Goal: Task Accomplishment & Management: Complete application form

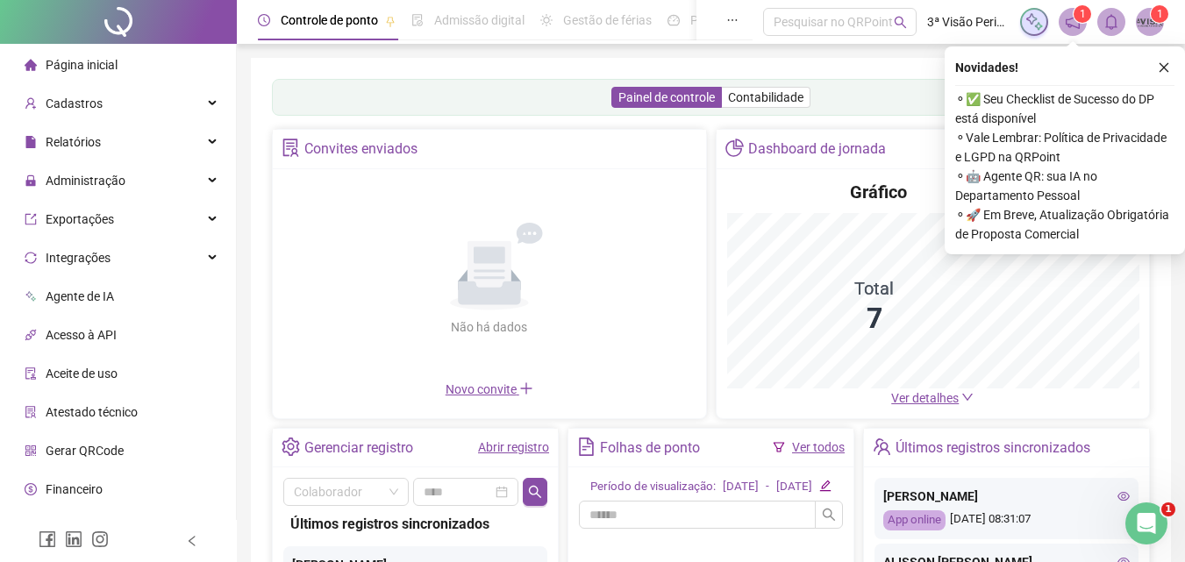
click at [516, 443] on link "Abrir registro" at bounding box center [513, 447] width 71 height 14
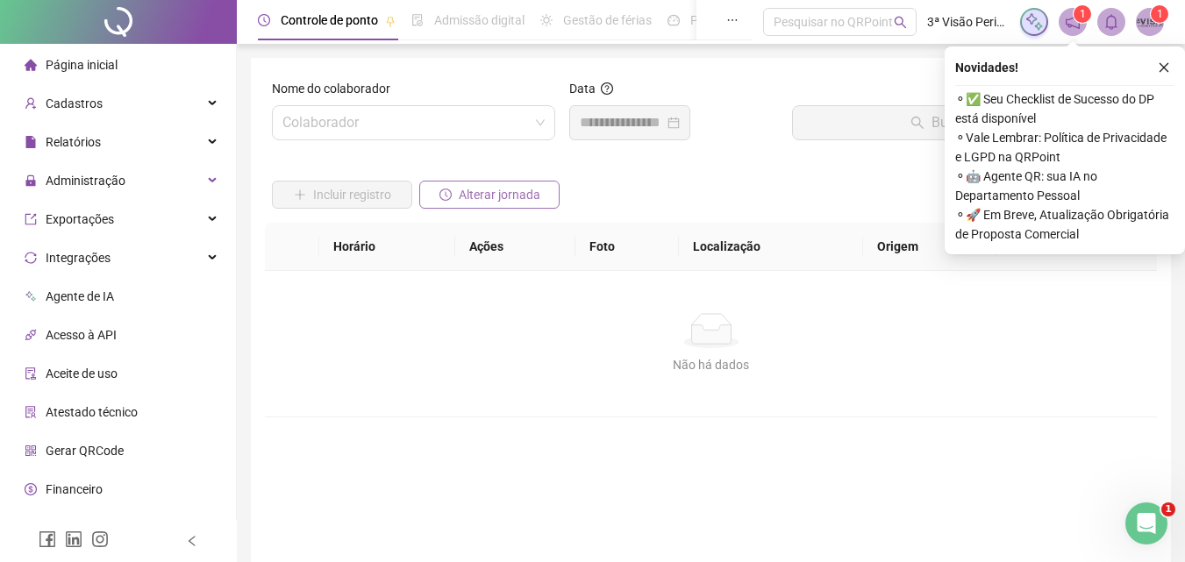
click at [523, 196] on span "Alterar jornada" at bounding box center [500, 194] width 82 height 19
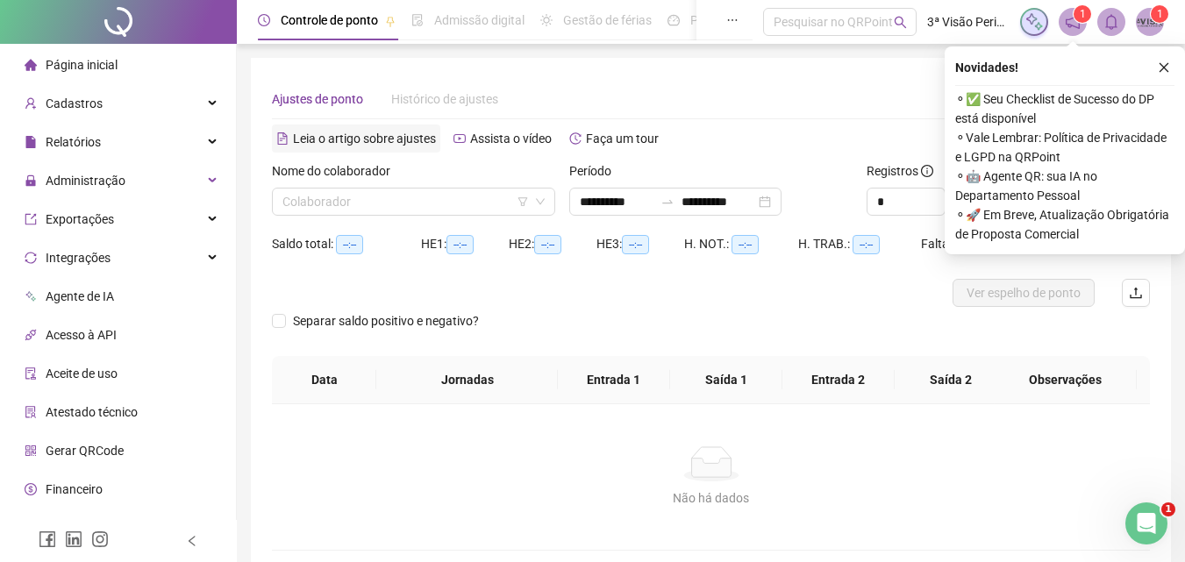
type input "**********"
click at [425, 200] on input "search" at bounding box center [405, 202] width 246 height 26
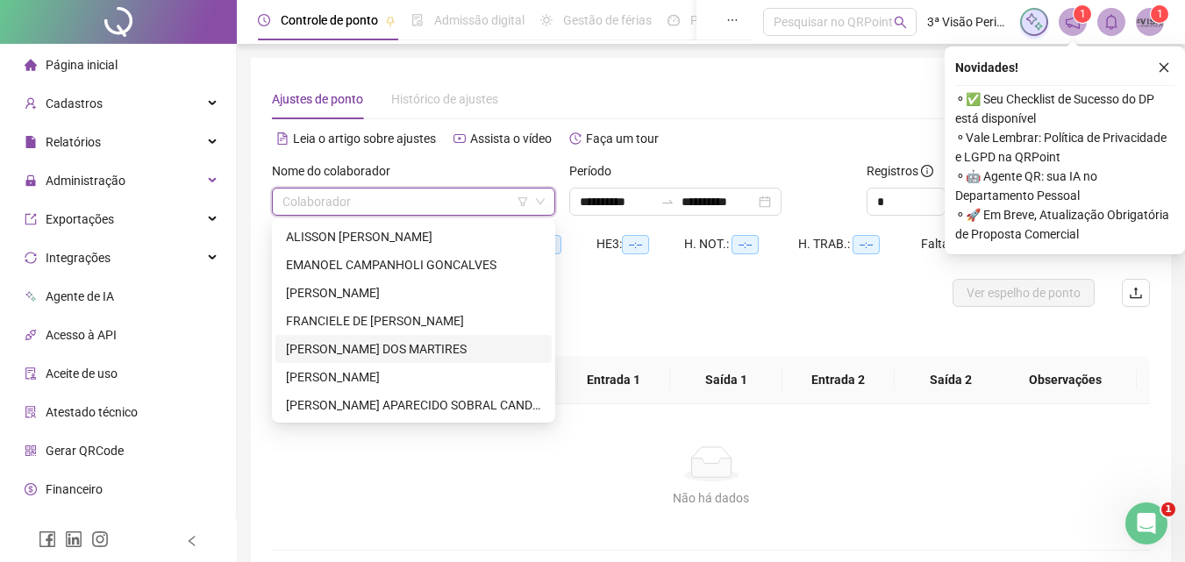
click at [331, 354] on div "[PERSON_NAME] DOS MARTIRES" at bounding box center [413, 348] width 255 height 19
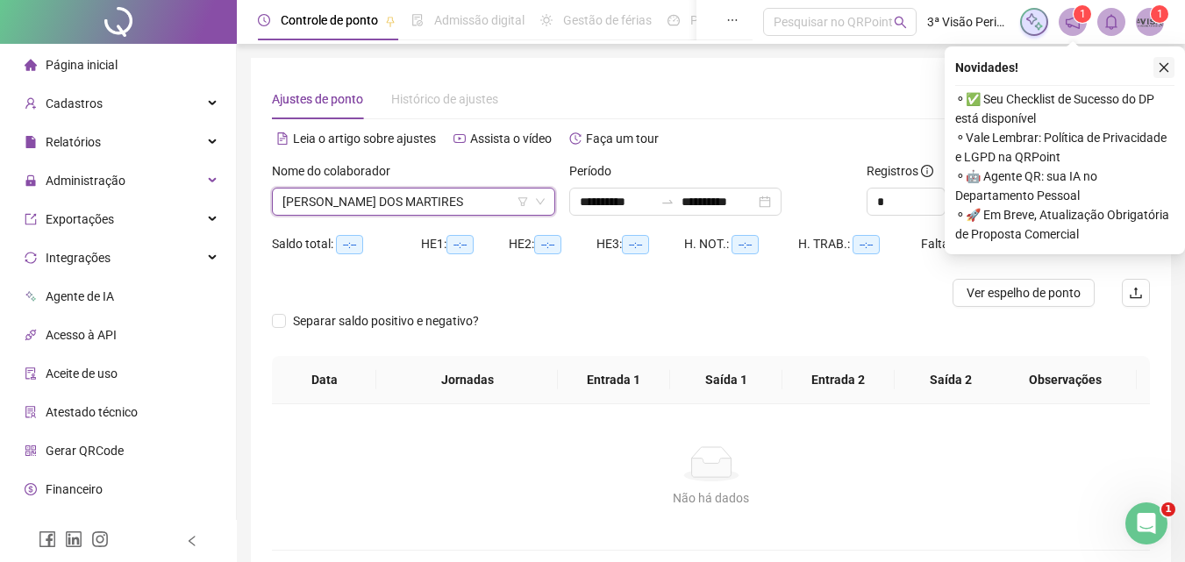
click at [1168, 67] on icon "close" at bounding box center [1163, 67] width 12 height 12
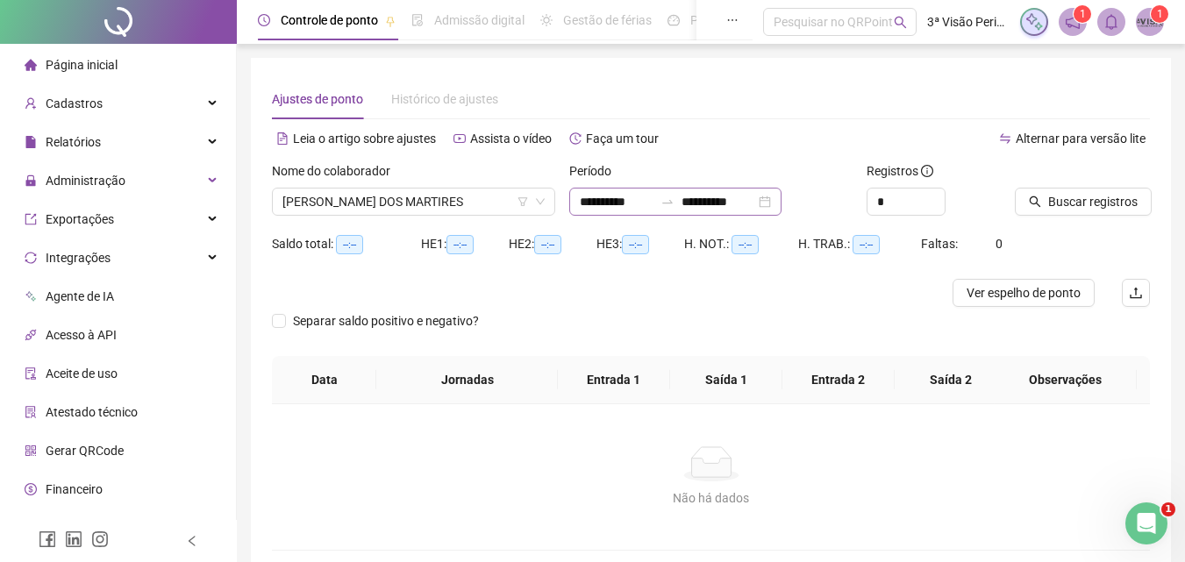
click at [781, 197] on div "**********" at bounding box center [675, 202] width 212 height 28
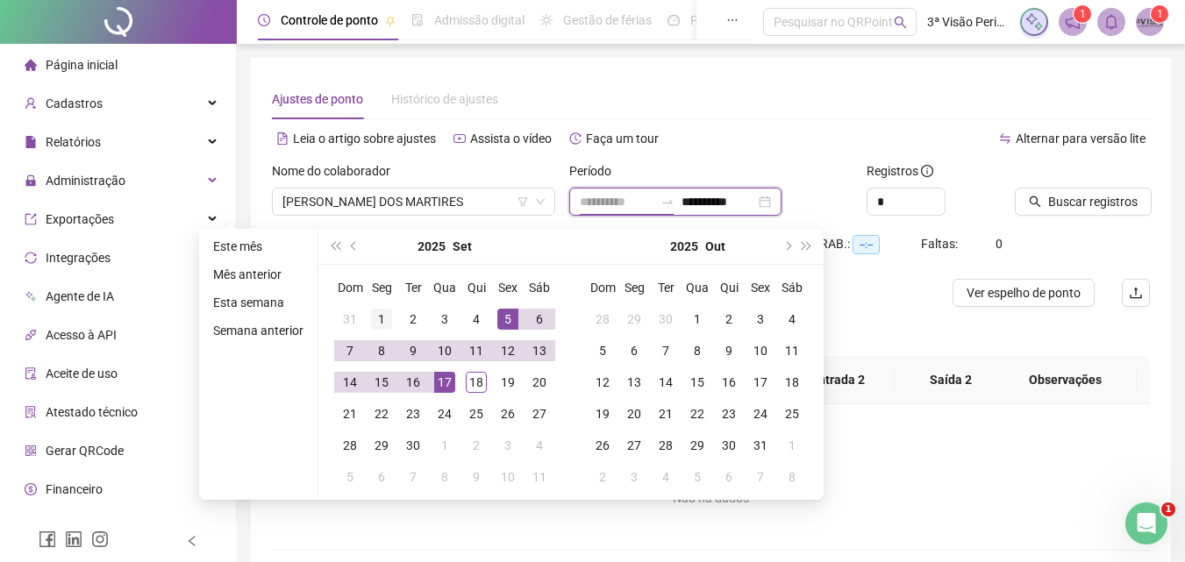
type input "**********"
click at [366, 312] on td "1" at bounding box center [382, 319] width 32 height 32
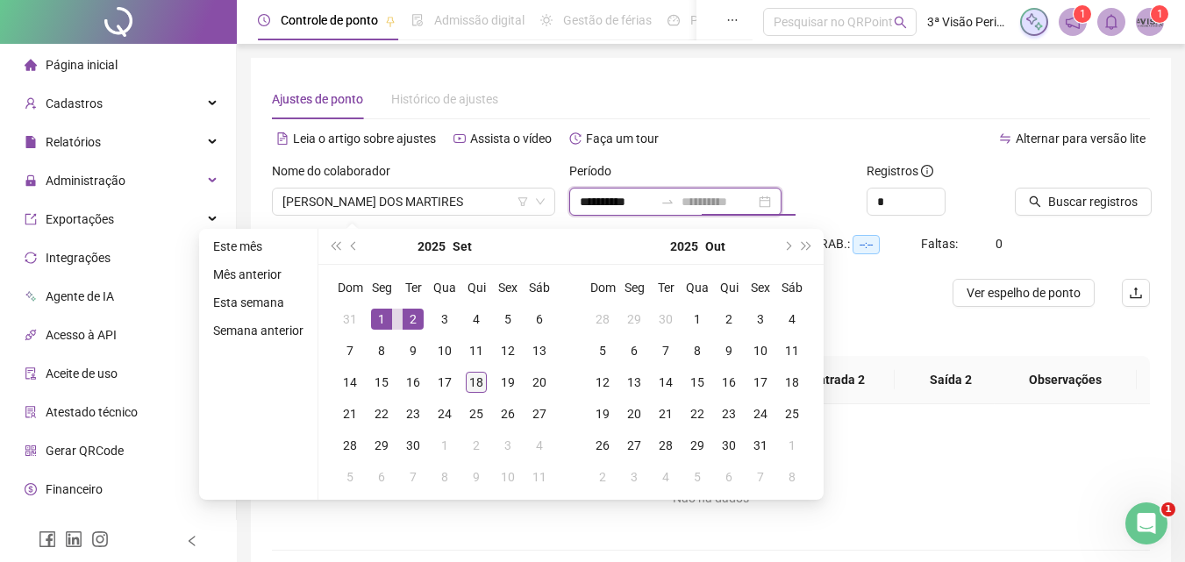
type input "**********"
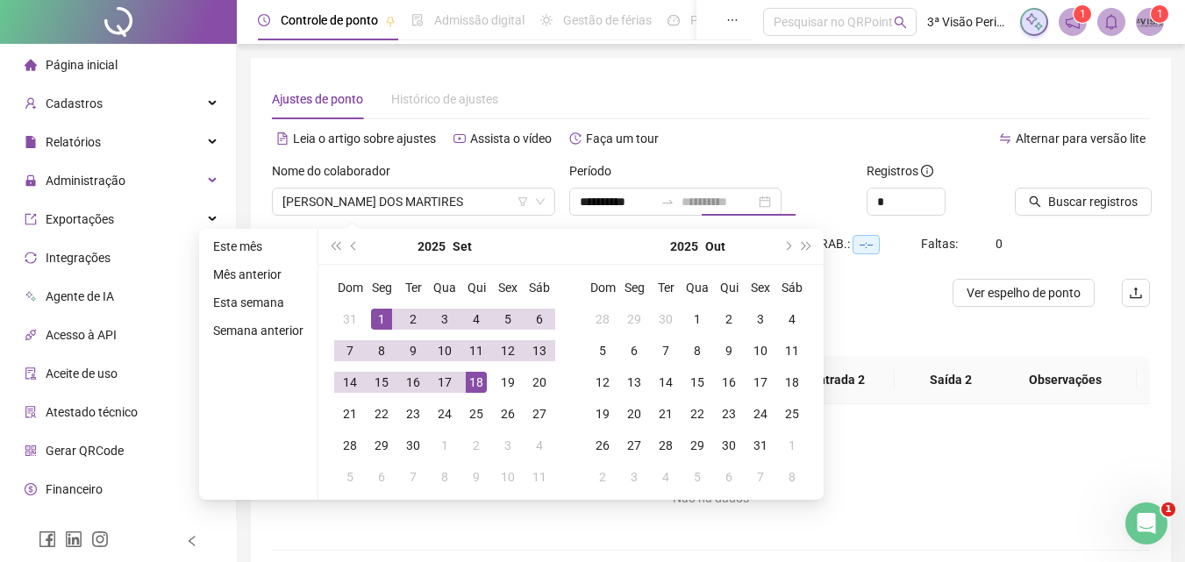
click at [479, 377] on div "18" at bounding box center [476, 382] width 21 height 21
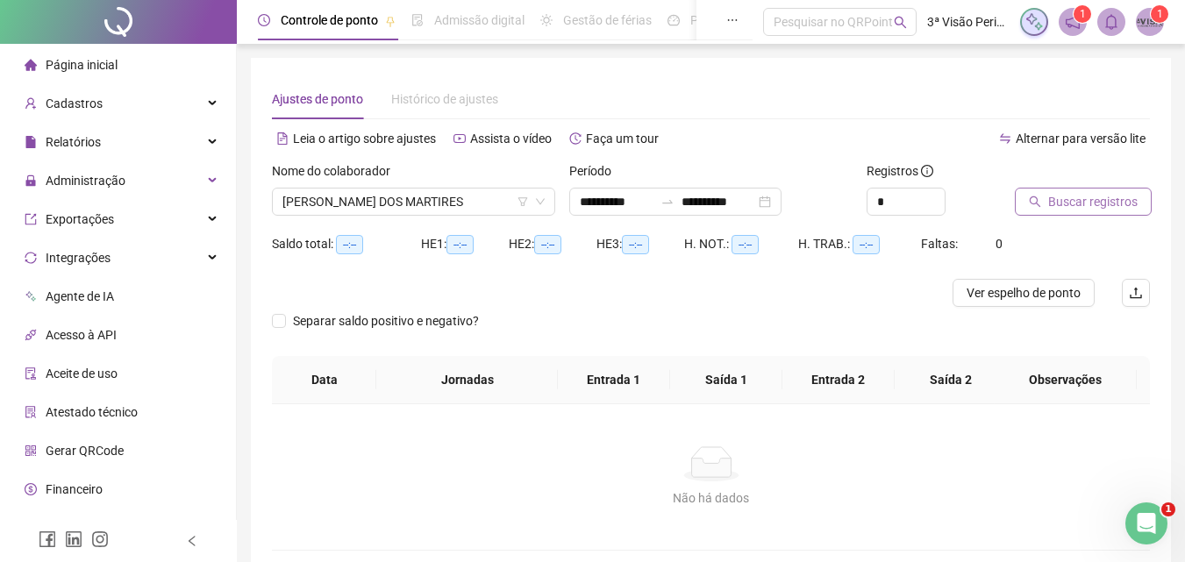
click at [1125, 195] on span "Buscar registros" at bounding box center [1092, 201] width 89 height 19
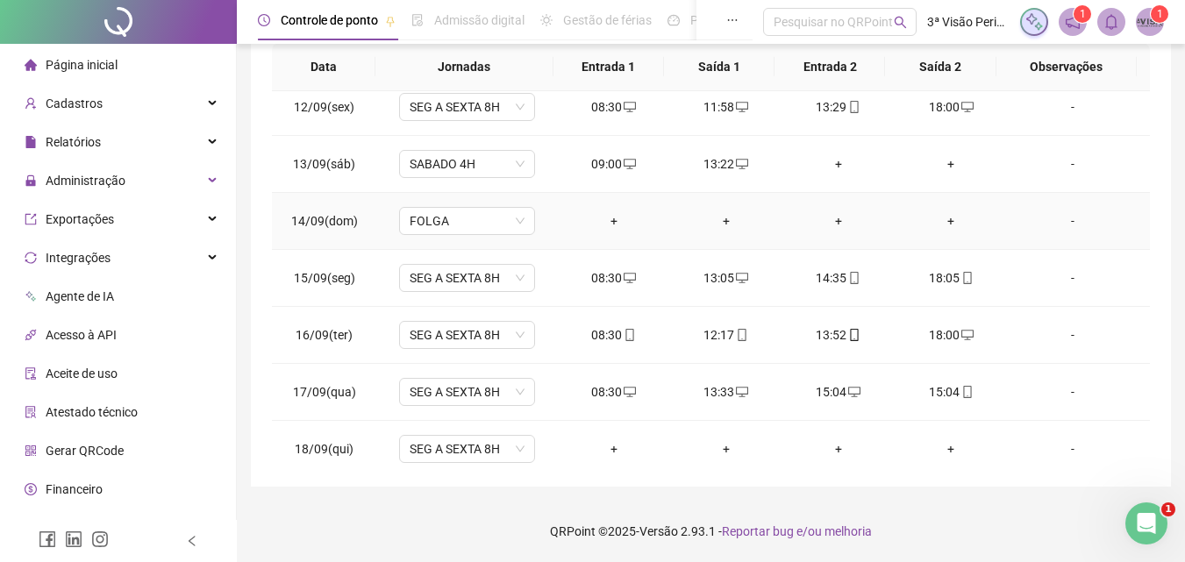
scroll to position [651, 0]
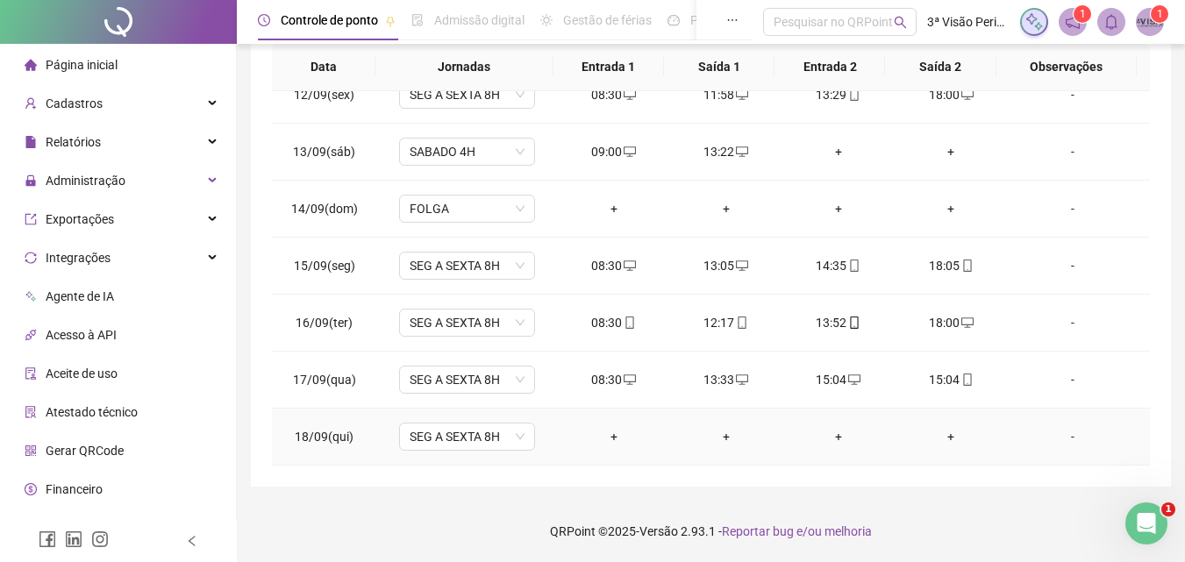
click at [610, 431] on div "+" at bounding box center [614, 436] width 84 height 19
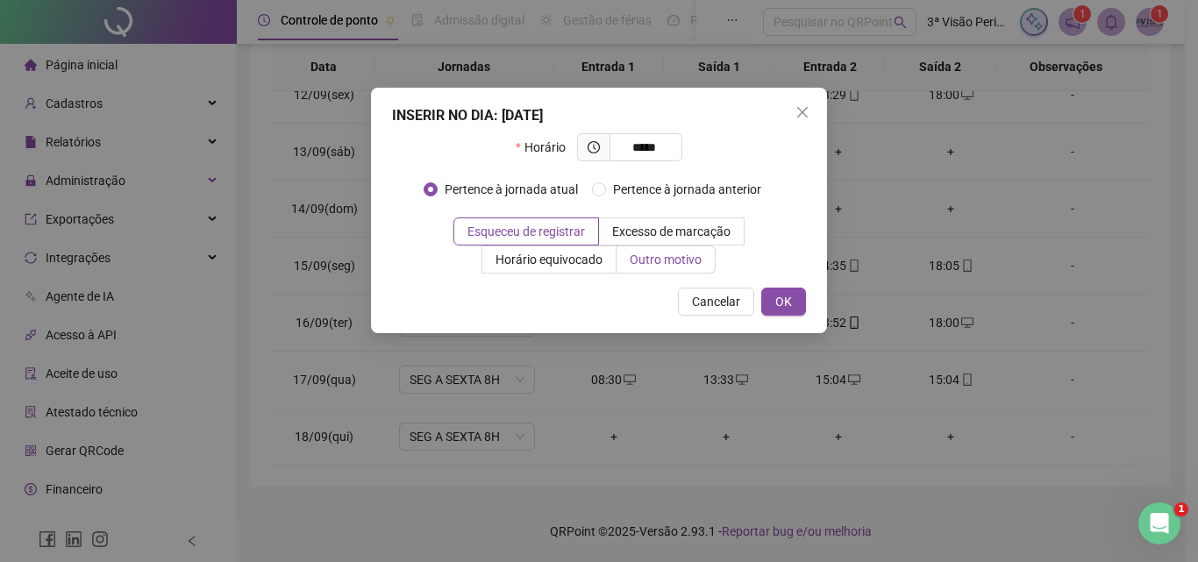
type input "*****"
click at [668, 263] on span "Outro motivo" at bounding box center [666, 260] width 72 height 14
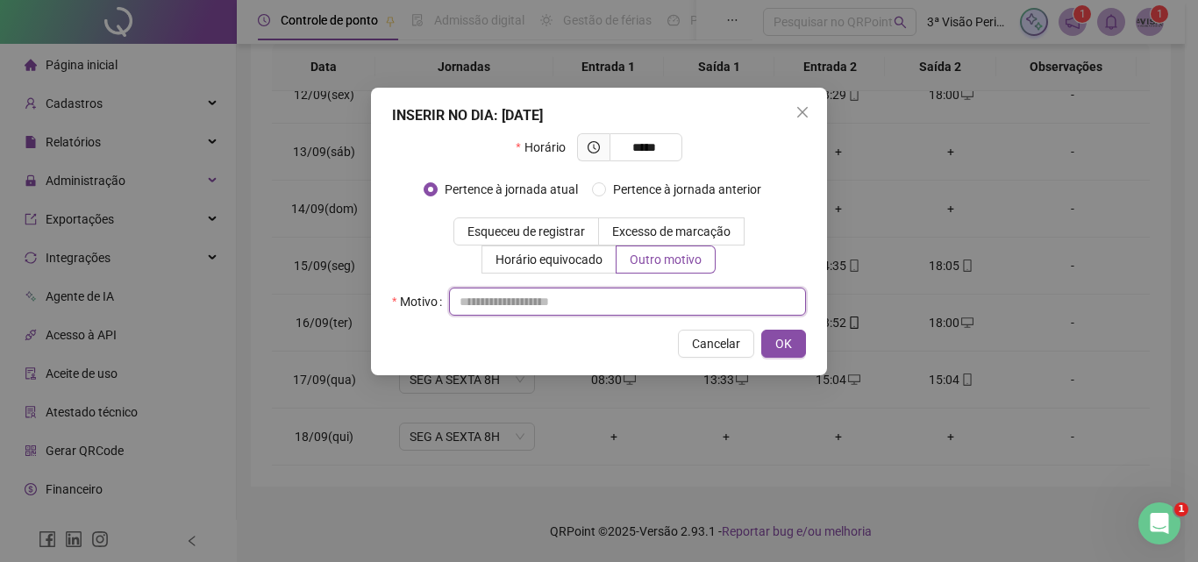
click at [637, 294] on input "text" at bounding box center [627, 302] width 357 height 28
type input "*"
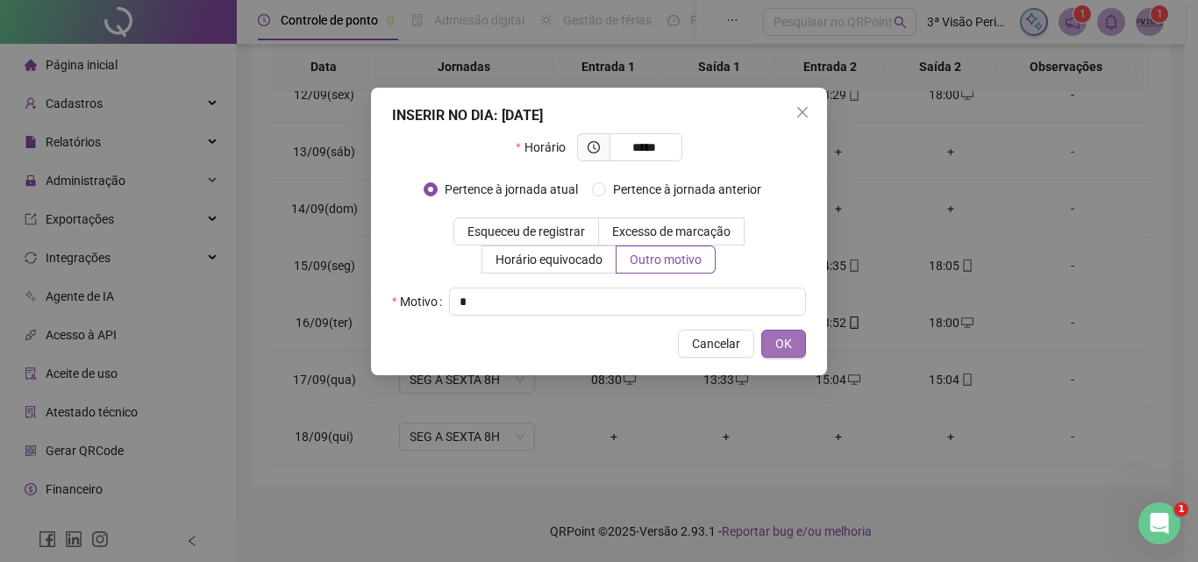
click at [772, 345] on button "OK" at bounding box center [783, 344] width 45 height 28
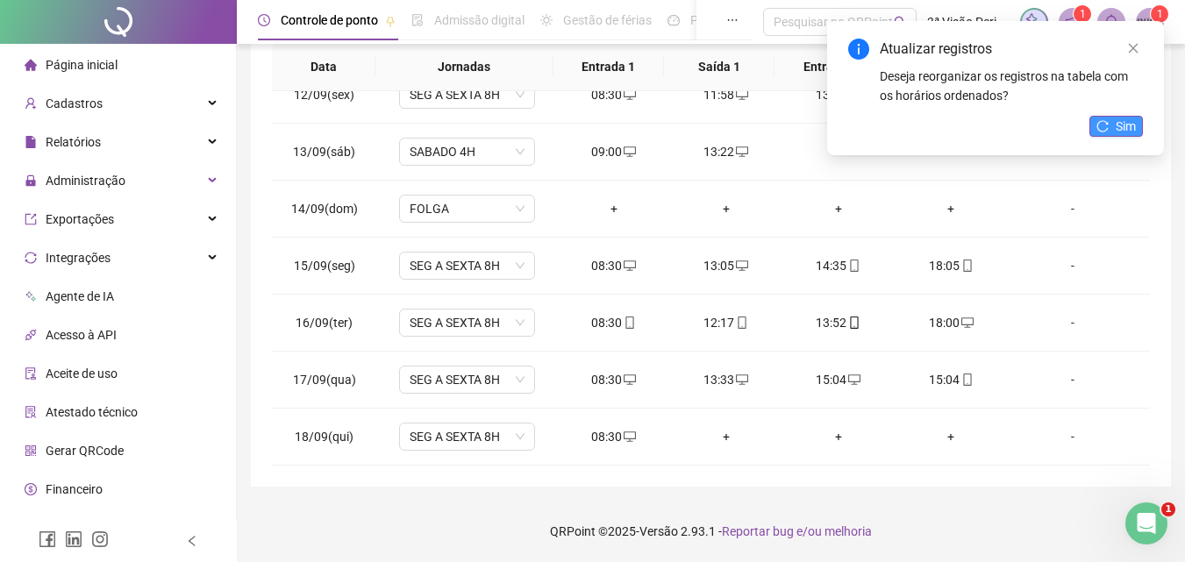
click at [1123, 125] on span "Sim" at bounding box center [1125, 126] width 20 height 19
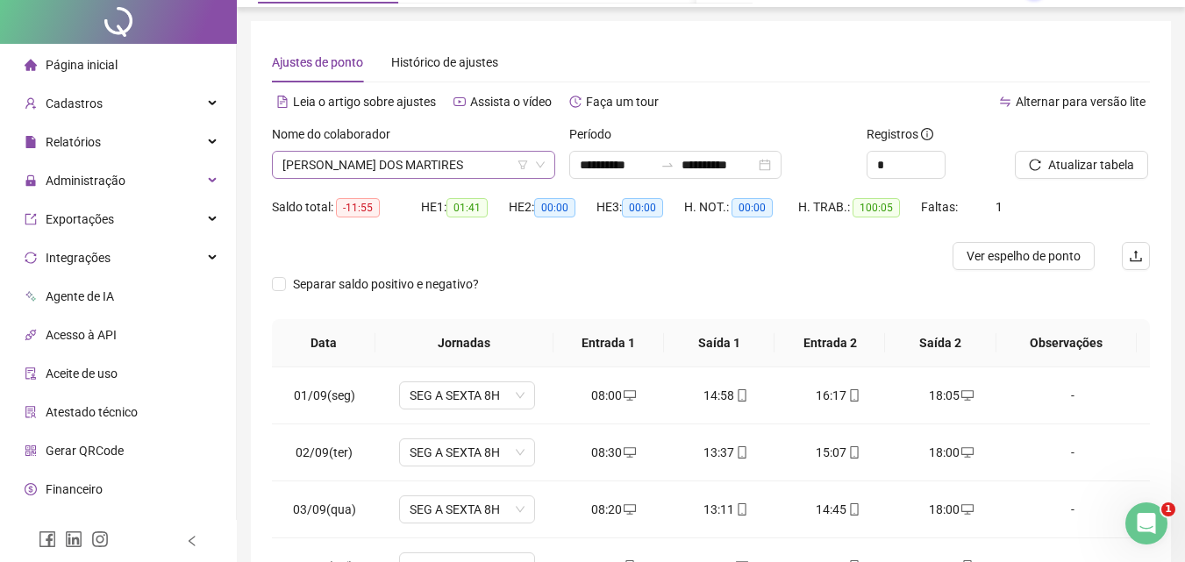
scroll to position [0, 0]
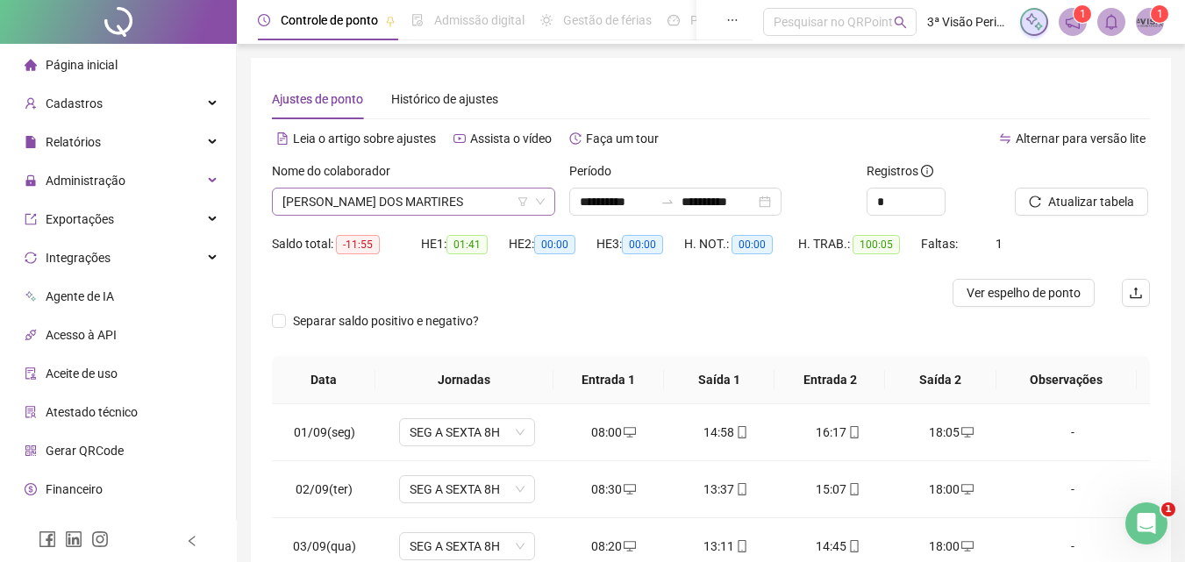
click at [452, 202] on span "[PERSON_NAME] DOS MARTIRES" at bounding box center [413, 202] width 262 height 26
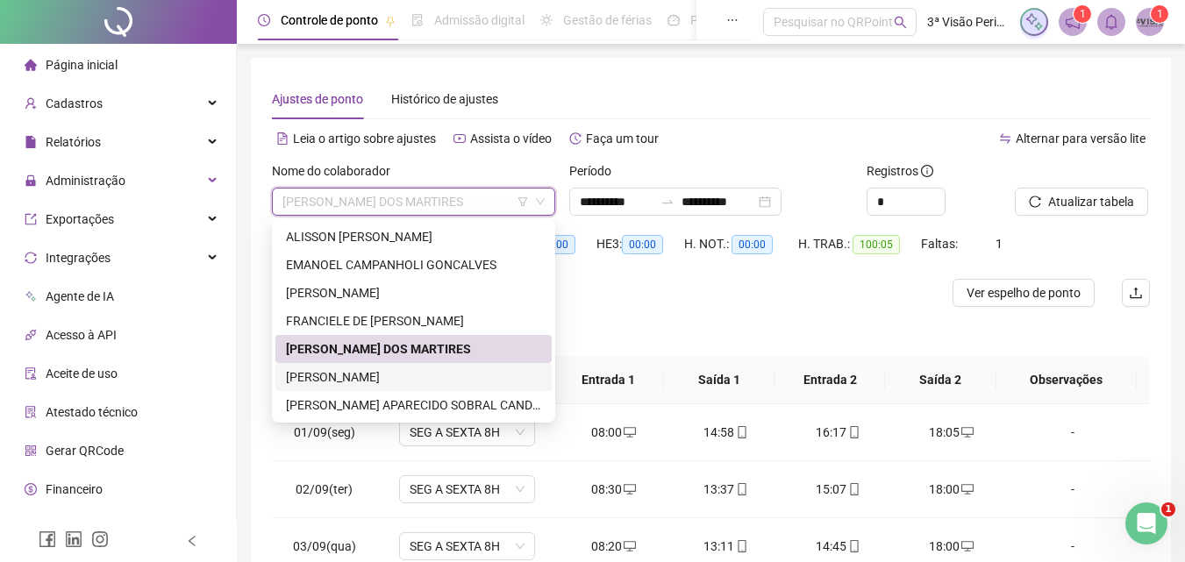
click at [722, 303] on div at bounding box center [601, 293] width 658 height 28
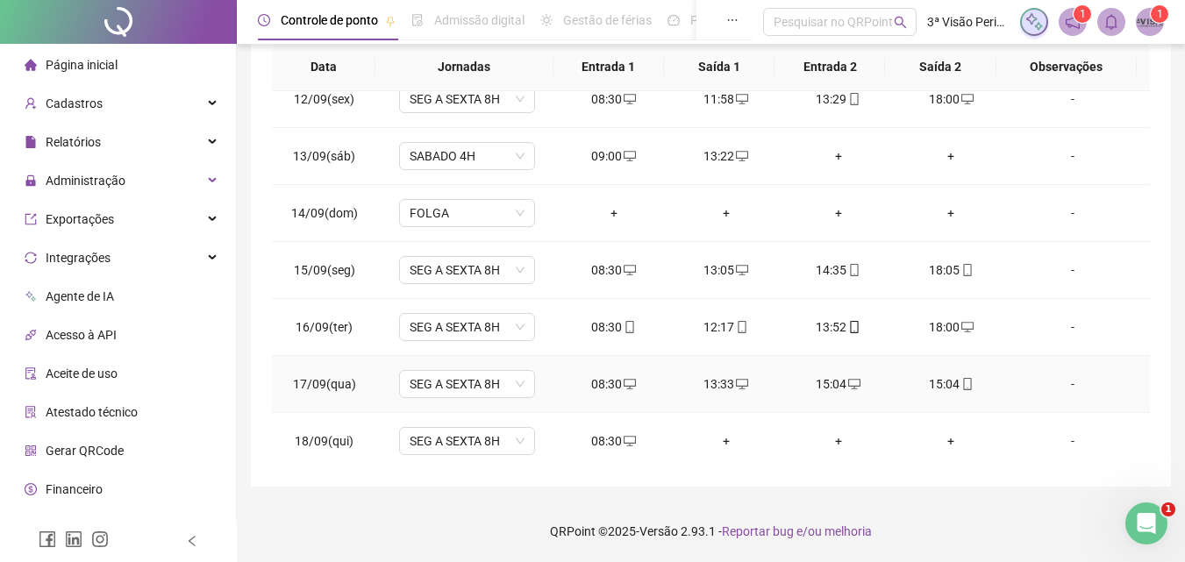
scroll to position [651, 0]
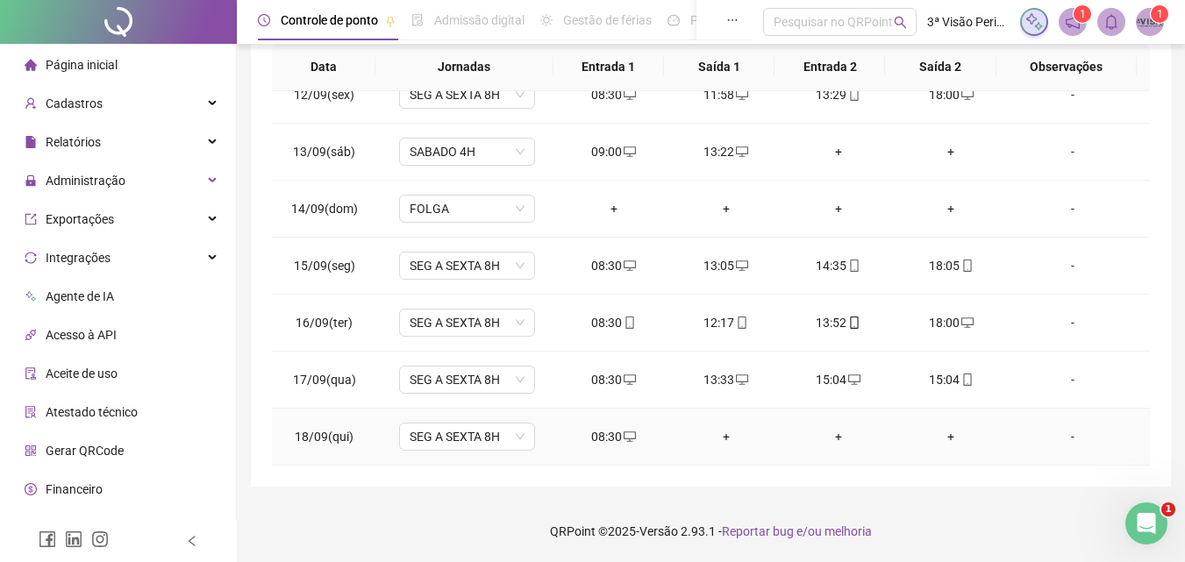
click at [721, 427] on div "+" at bounding box center [726, 436] width 84 height 19
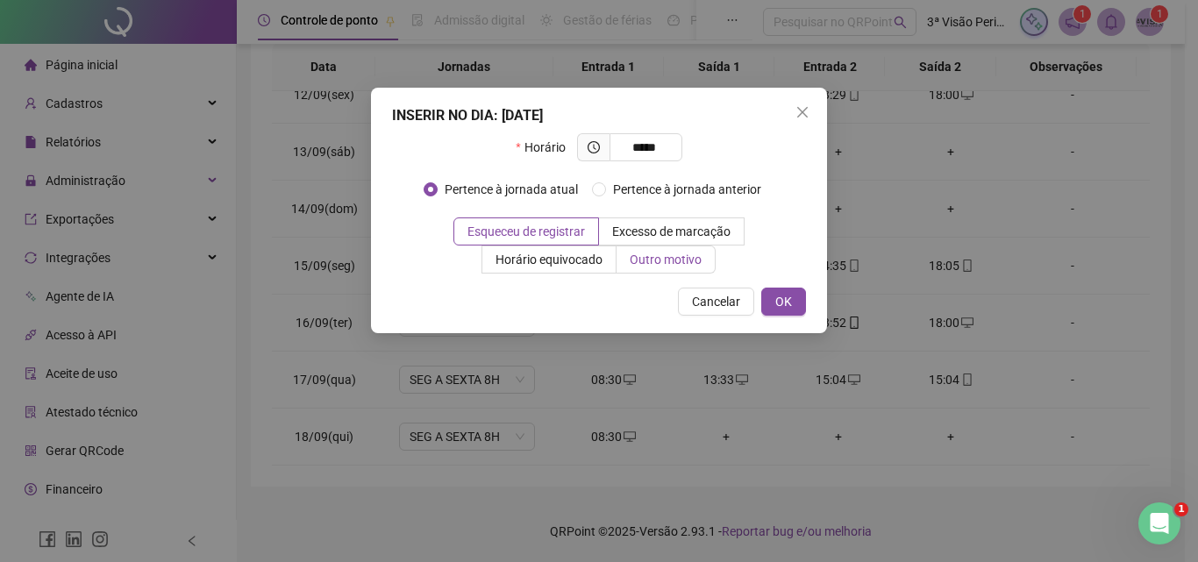
type input "*****"
click at [658, 257] on span "Outro motivo" at bounding box center [666, 260] width 72 height 14
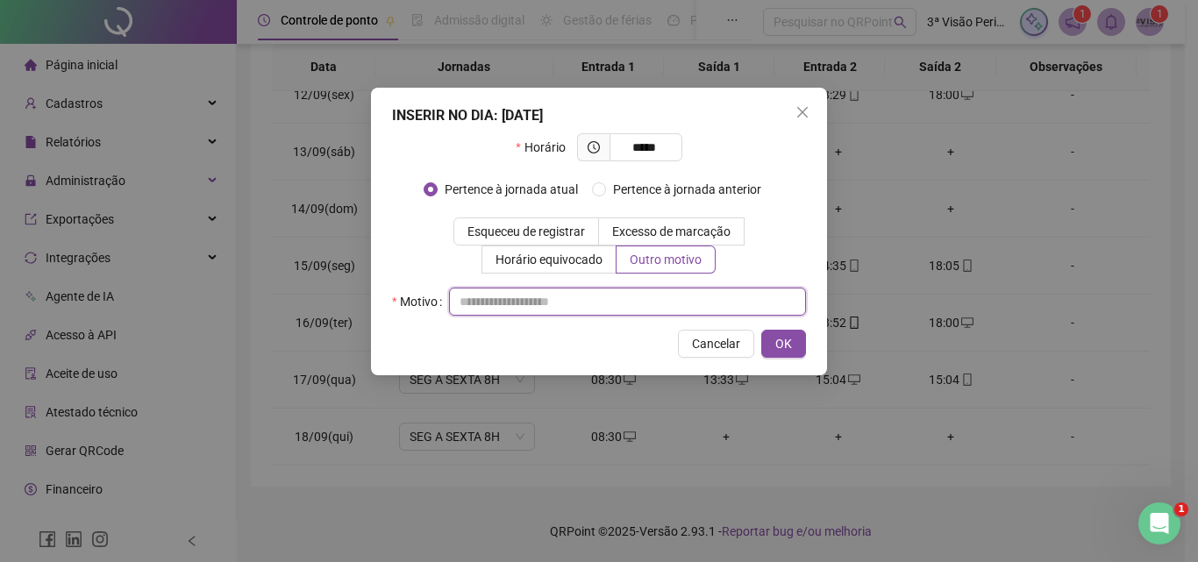
click at [654, 294] on input "text" at bounding box center [627, 302] width 357 height 28
type input "*"
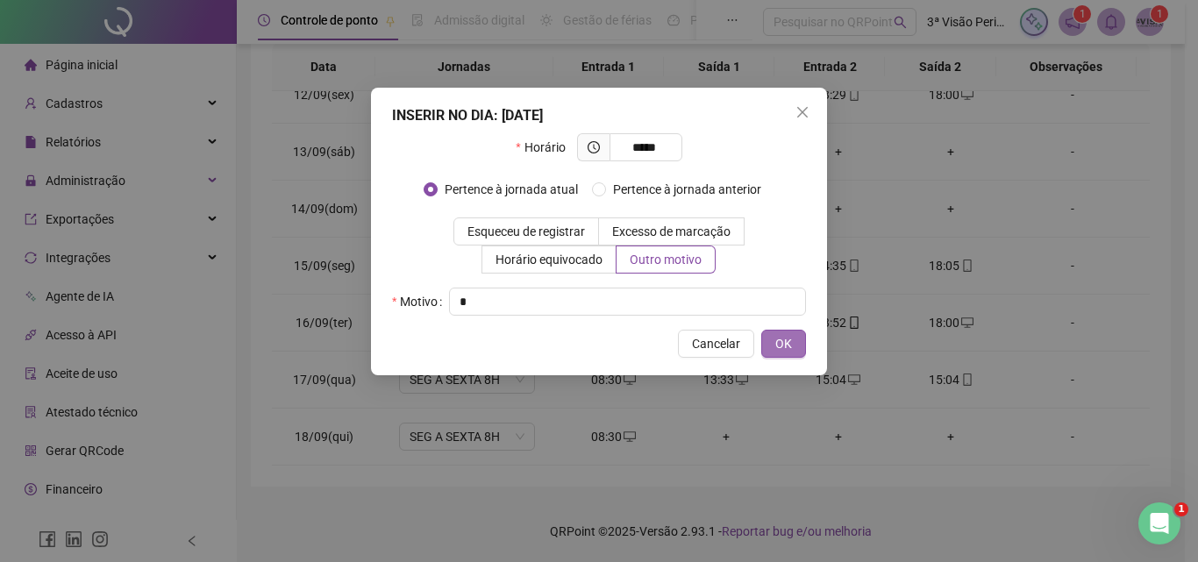
click at [777, 345] on span "OK" at bounding box center [783, 343] width 17 height 19
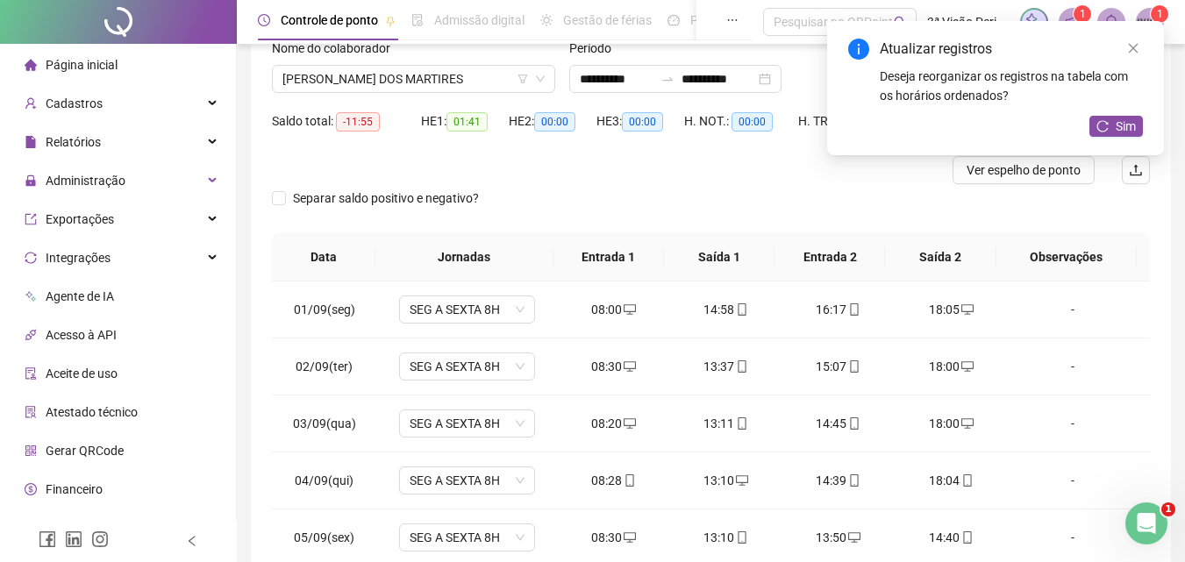
scroll to position [0, 0]
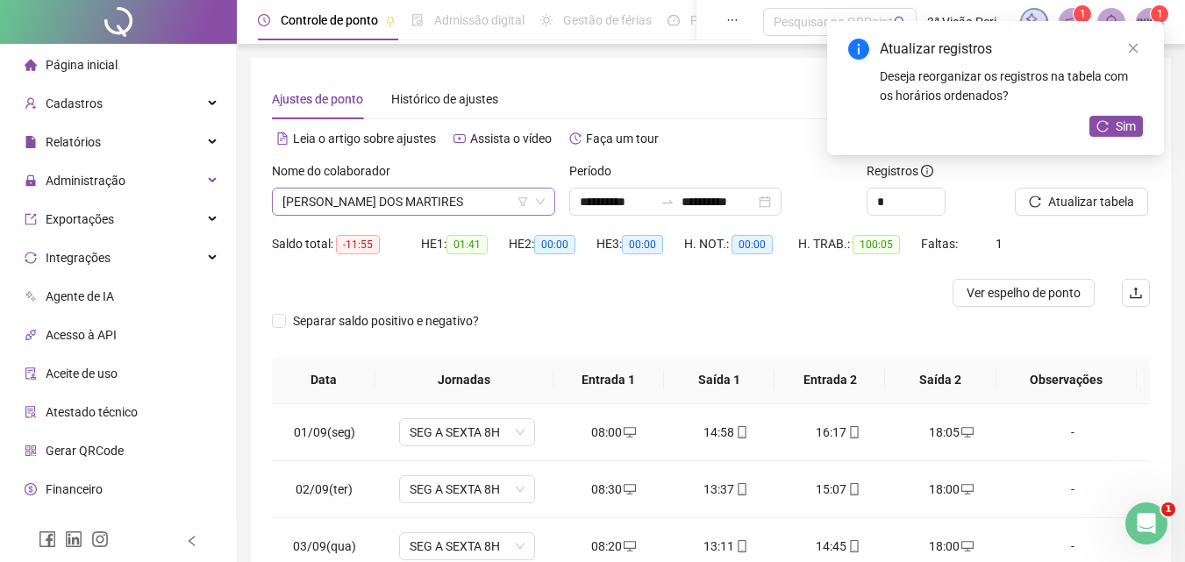
click at [352, 211] on span "[PERSON_NAME] DOS MARTIRES" at bounding box center [413, 202] width 262 height 26
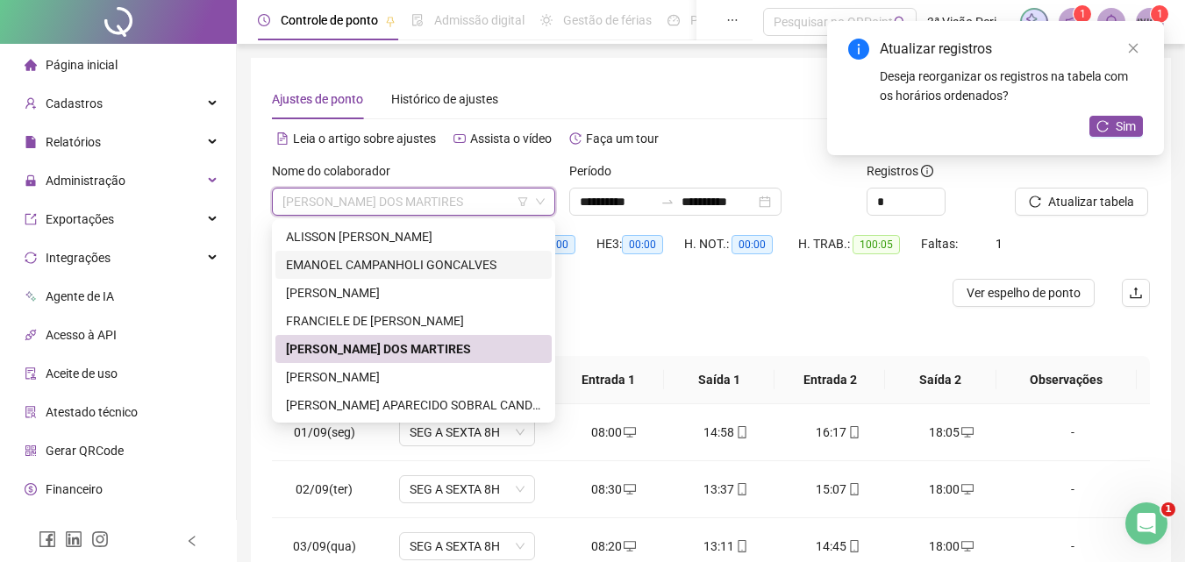
click at [368, 267] on div "EMANOEL CAMPANHOLI GONCALVES" at bounding box center [413, 264] width 255 height 19
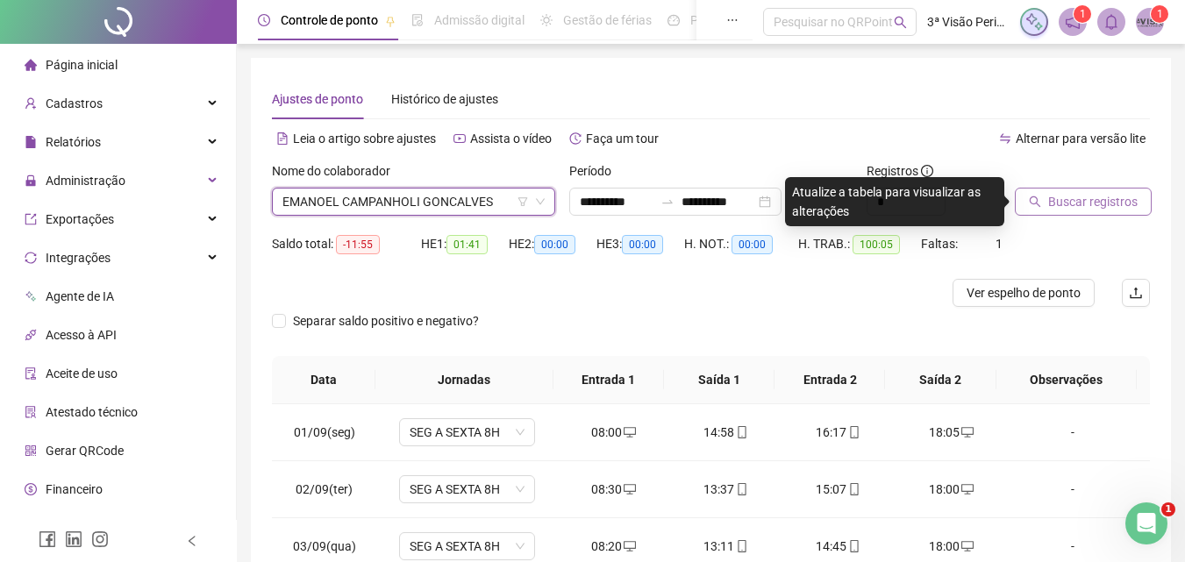
click at [1108, 200] on span "Buscar registros" at bounding box center [1092, 201] width 89 height 19
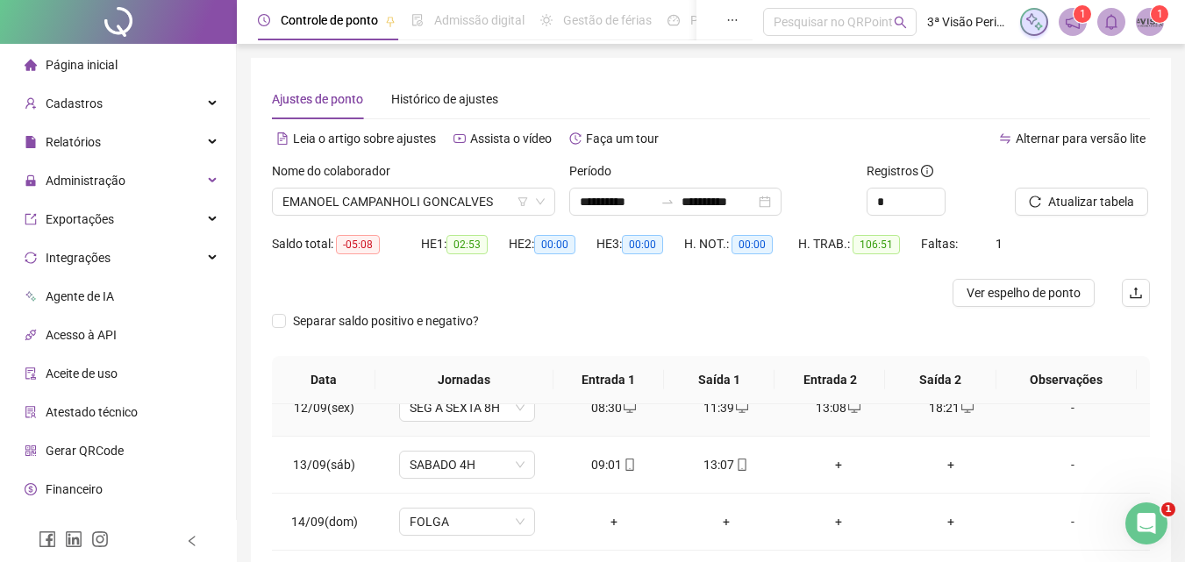
scroll to position [313, 0]
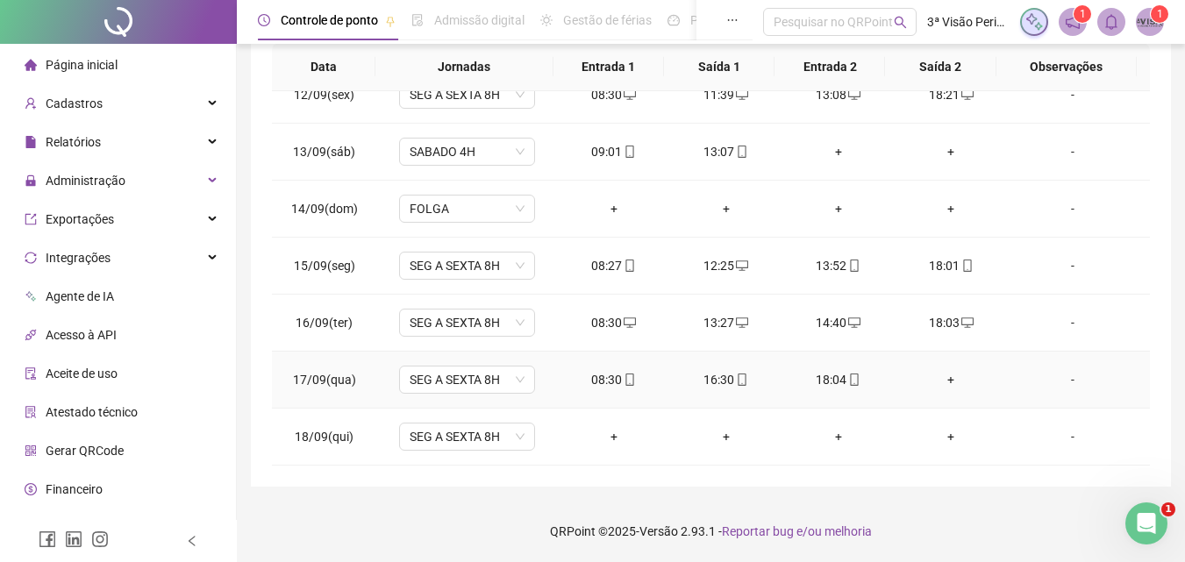
click at [943, 381] on div "+" at bounding box center [950, 379] width 84 height 19
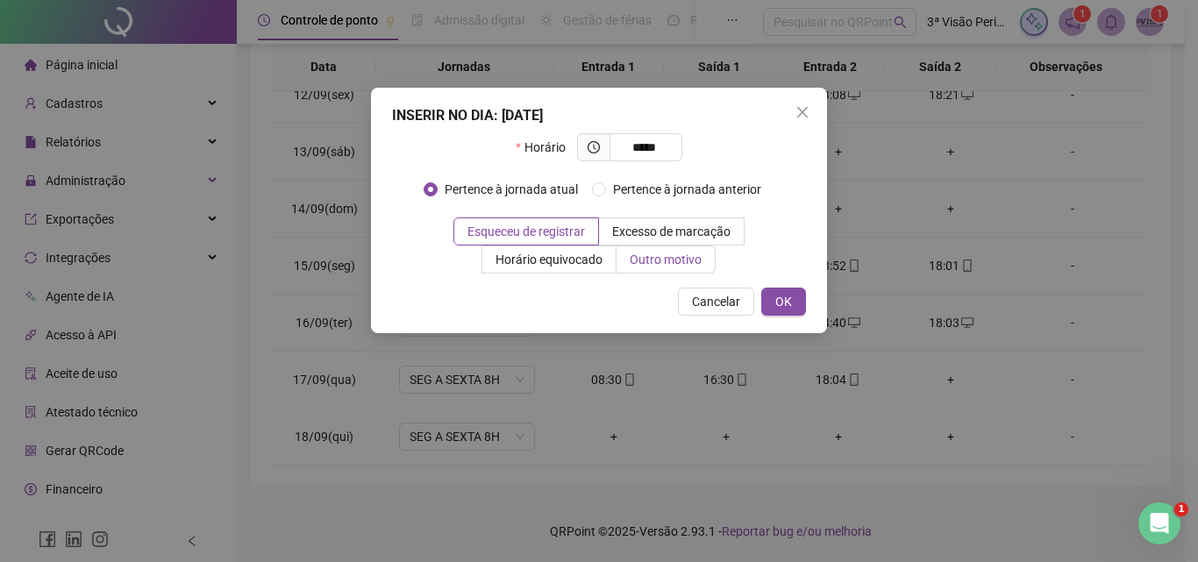
type input "*****"
click at [664, 258] on span "Outro motivo" at bounding box center [666, 260] width 72 height 14
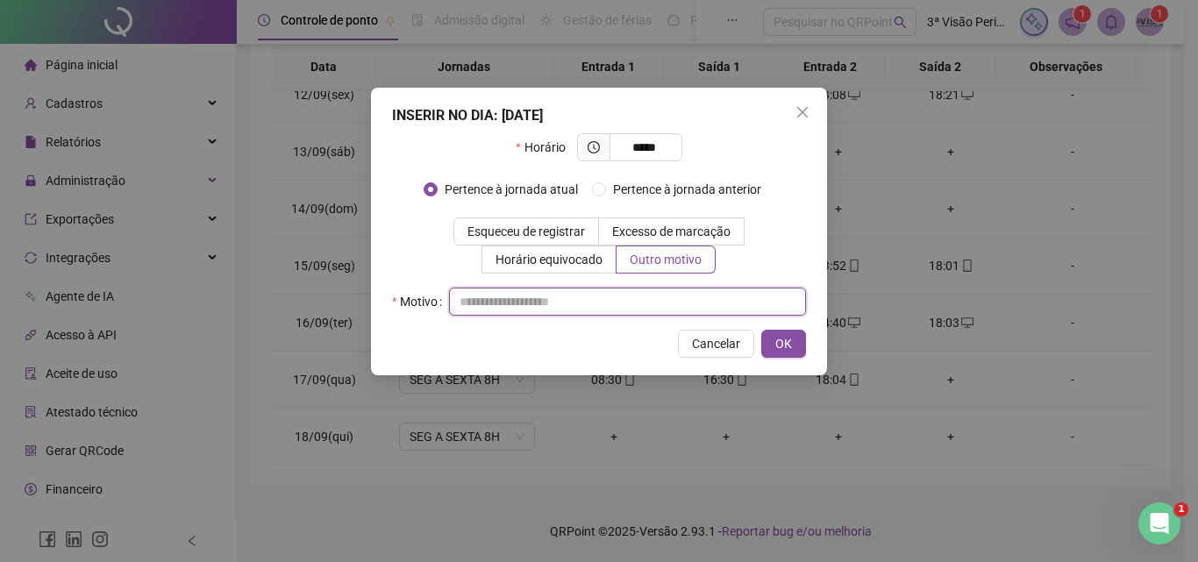
click at [644, 300] on input "text" at bounding box center [627, 302] width 357 height 28
type input "*"
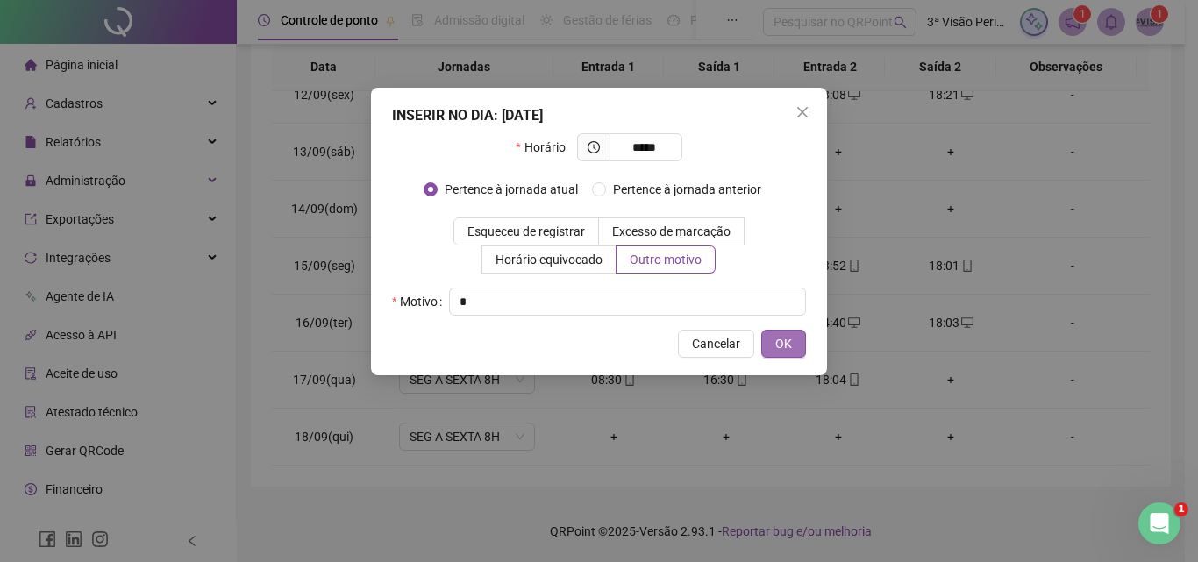
click at [789, 338] on span "OK" at bounding box center [783, 343] width 17 height 19
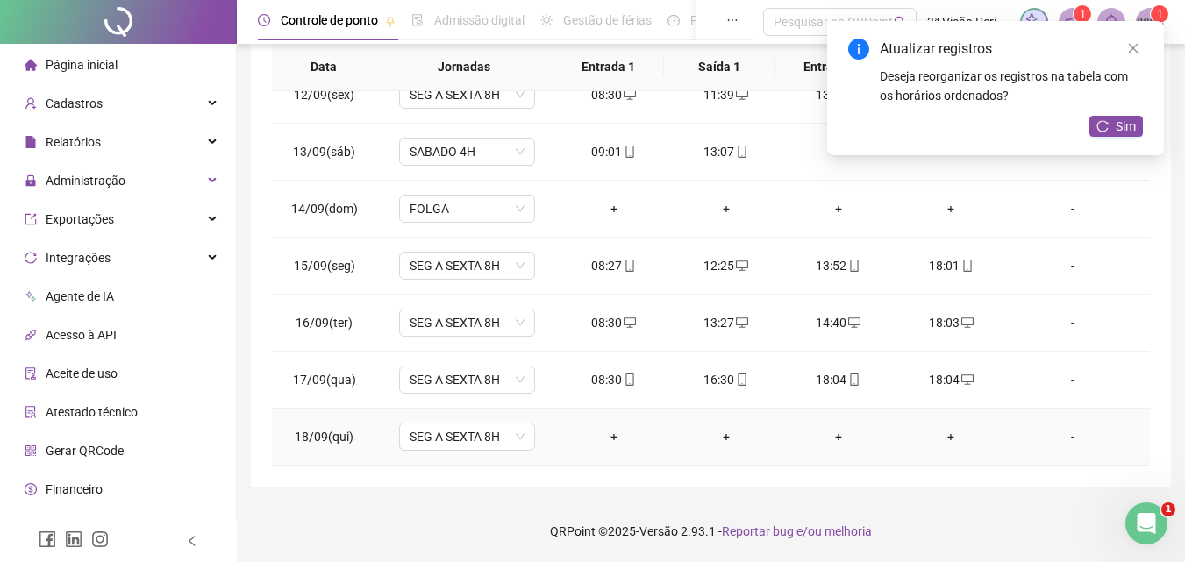
click at [611, 438] on div "+" at bounding box center [614, 436] width 84 height 19
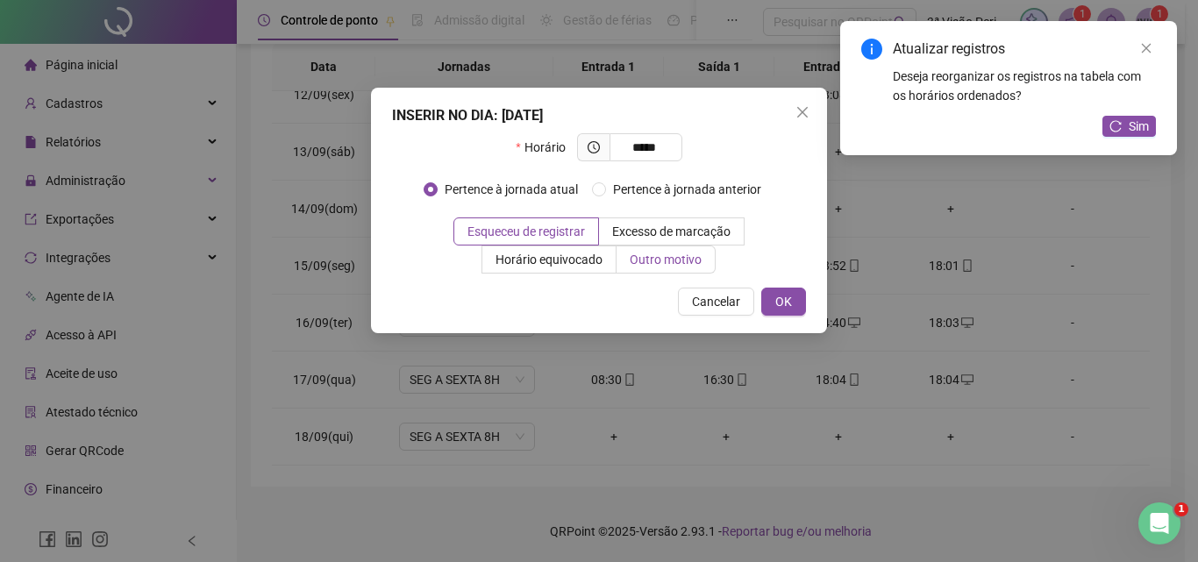
type input "*****"
click at [681, 264] on span "Outro motivo" at bounding box center [666, 260] width 72 height 14
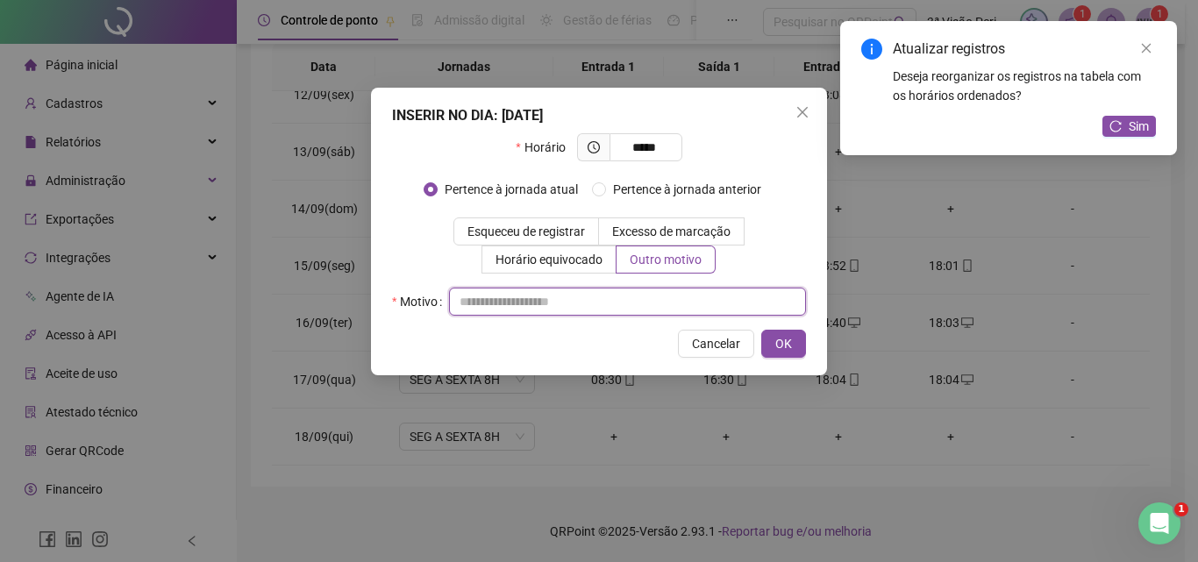
click at [637, 312] on input "text" at bounding box center [627, 302] width 357 height 28
type input "*"
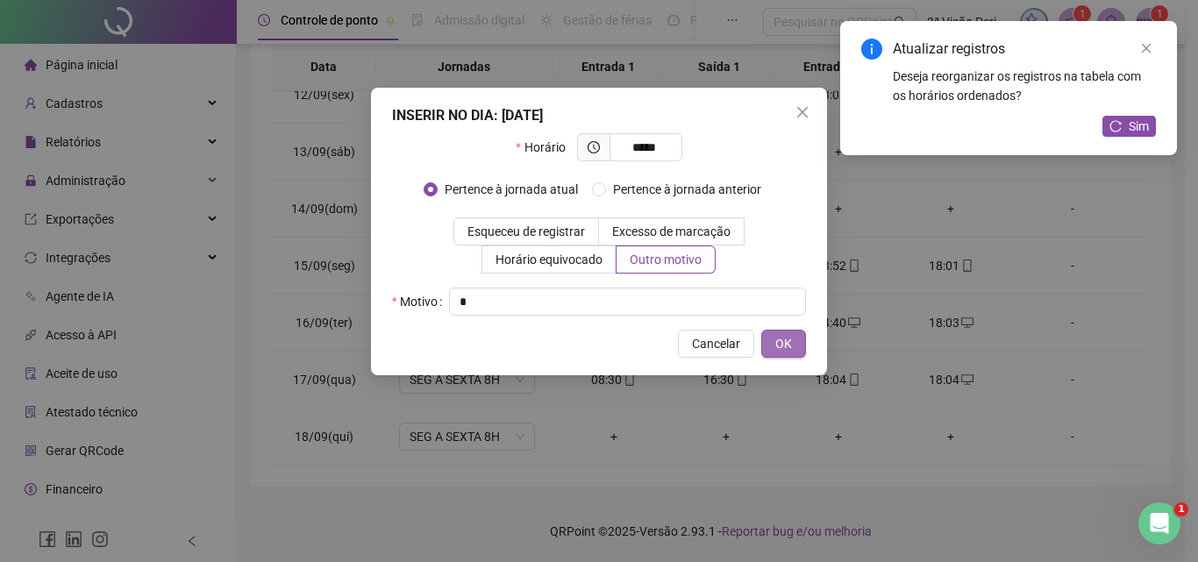
click at [799, 352] on button "OK" at bounding box center [783, 344] width 45 height 28
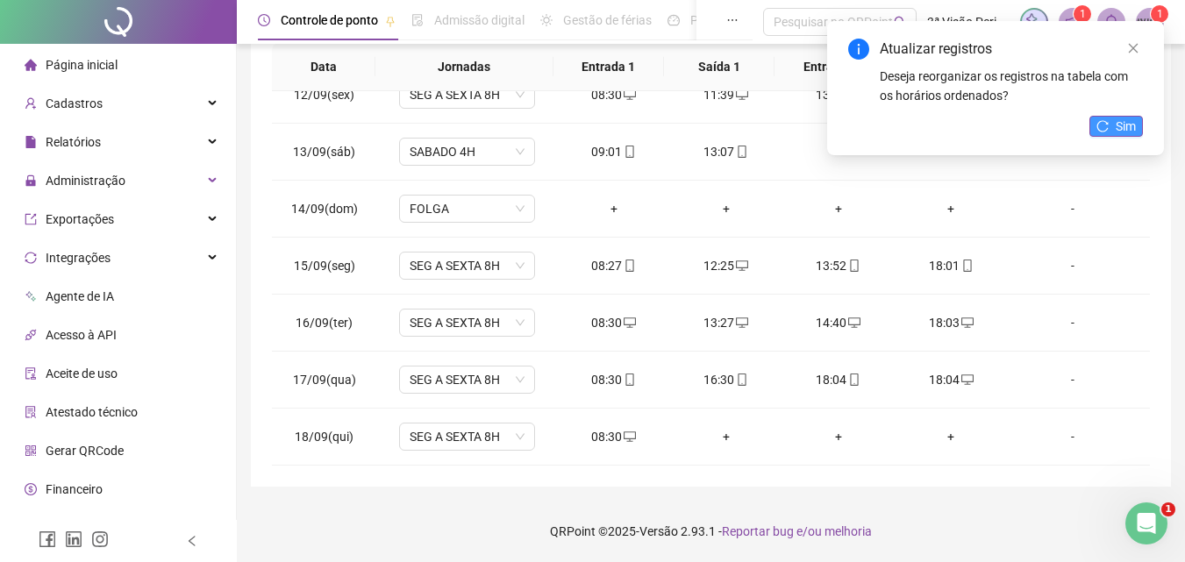
click at [1109, 118] on button "Sim" at bounding box center [1115, 126] width 53 height 21
